Goal: Communication & Community: Answer question/provide support

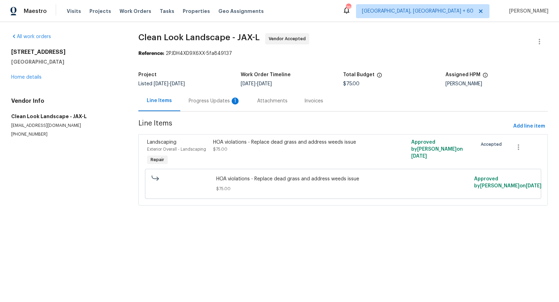
click at [218, 105] on div "Progress Updates 1" at bounding box center [214, 101] width 69 height 21
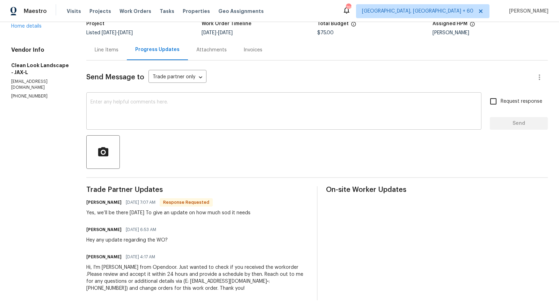
scroll to position [60, 0]
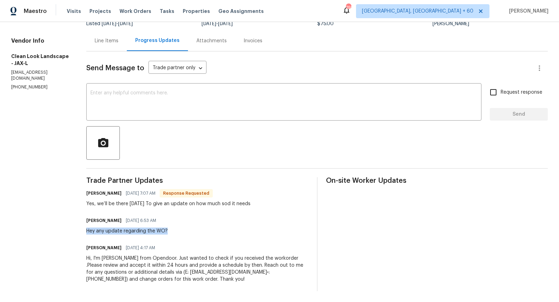
drag, startPoint x: 173, startPoint y: 231, endPoint x: 88, endPoint y: 232, distance: 84.6
click at [88, 232] on div "All work orders [STREET_ADDRESS] Home details Vendor Info Clean Look Landscape …" at bounding box center [279, 132] width 559 height 340
copy div "Hey any update regarding the WO?"
click at [107, 96] on textarea at bounding box center [284, 103] width 387 height 24
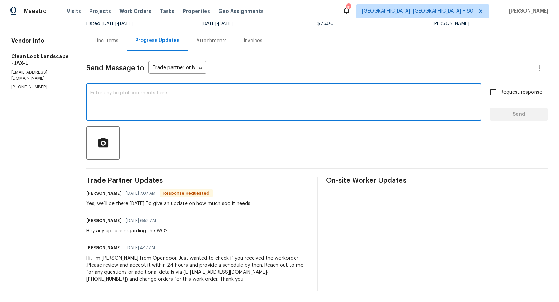
paste textarea "Hey any update regarding the WO?"
type textarea "Hey any update regarding the WO?"
click at [493, 91] on input "Request response" at bounding box center [493, 92] width 15 height 15
checkbox input "true"
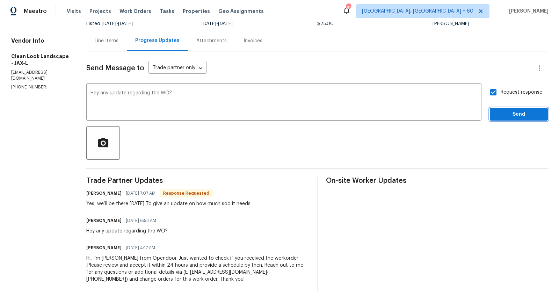
click at [511, 115] on span "Send" at bounding box center [519, 114] width 47 height 9
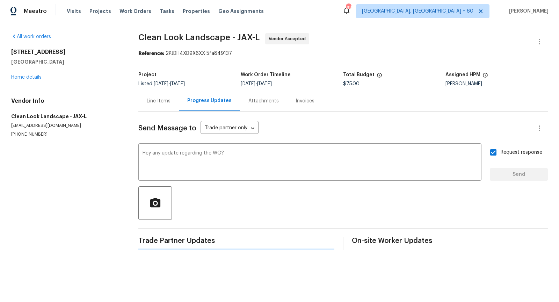
scroll to position [0, 0]
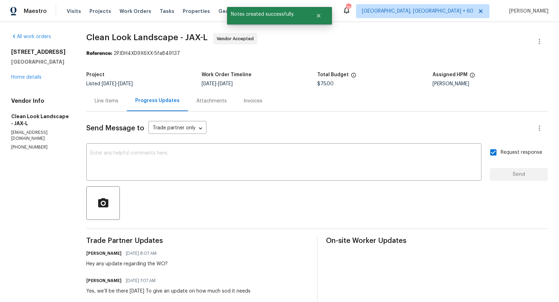
click at [114, 98] on div "Line Items" at bounding box center [107, 101] width 24 height 7
